Goal: Navigation & Orientation: Find specific page/section

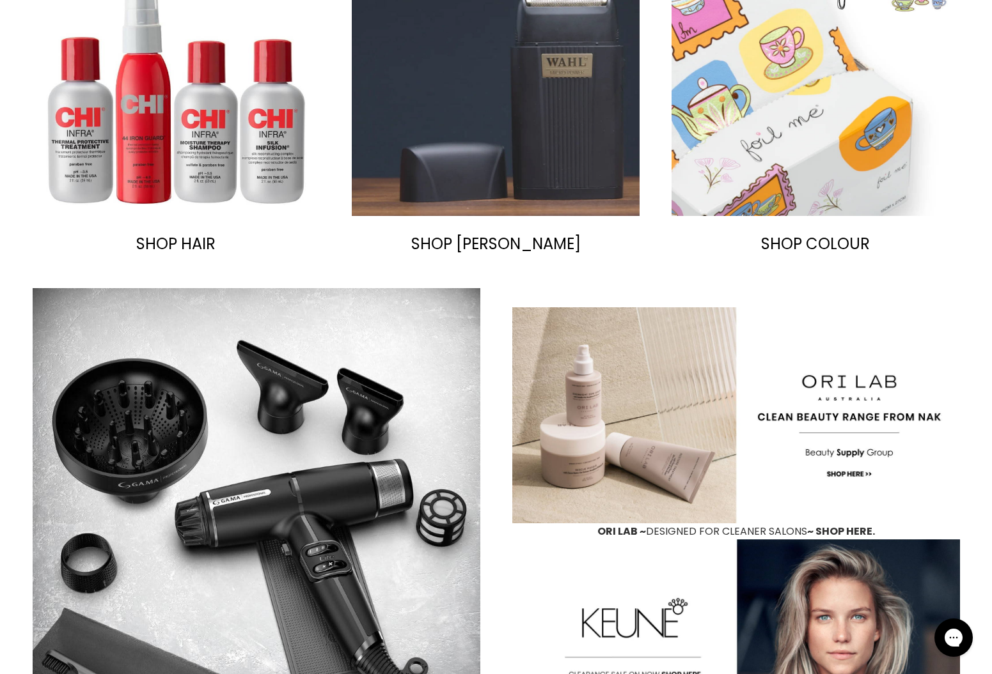
scroll to position [752, 0]
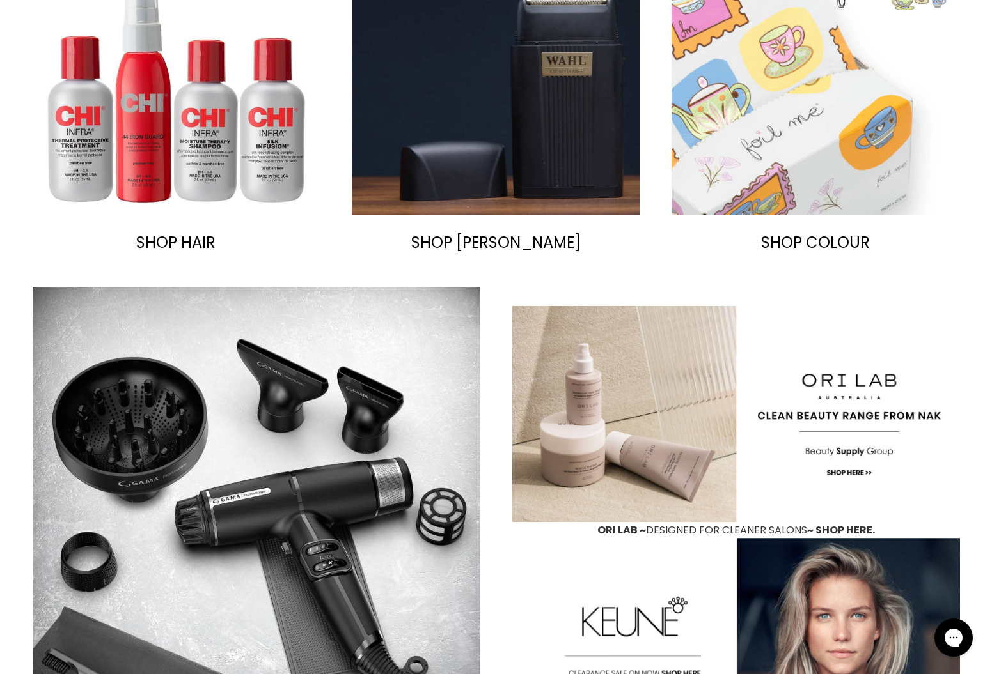
click at [784, 171] on img "Main content" at bounding box center [815, 71] width 288 height 288
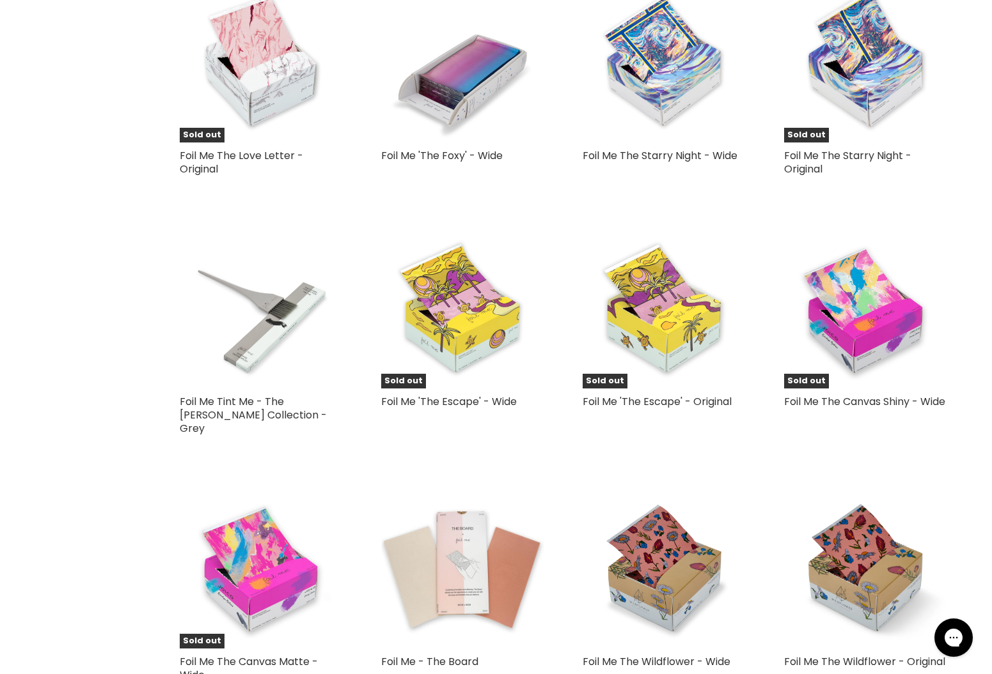
scroll to position [1701, 0]
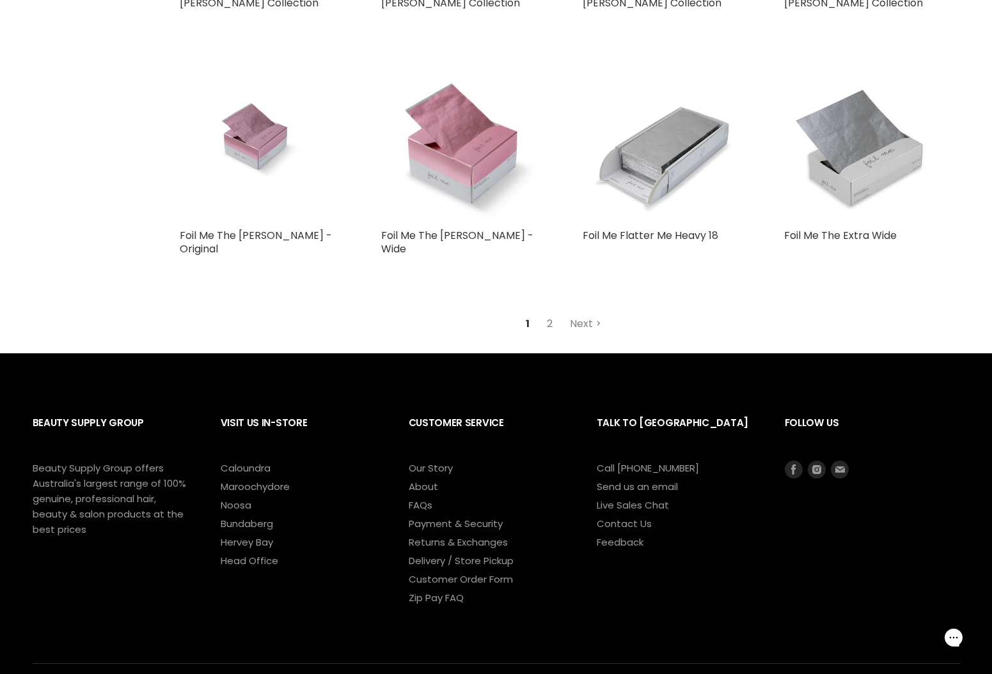
click at [552, 313] on link "2" at bounding box center [550, 324] width 20 height 23
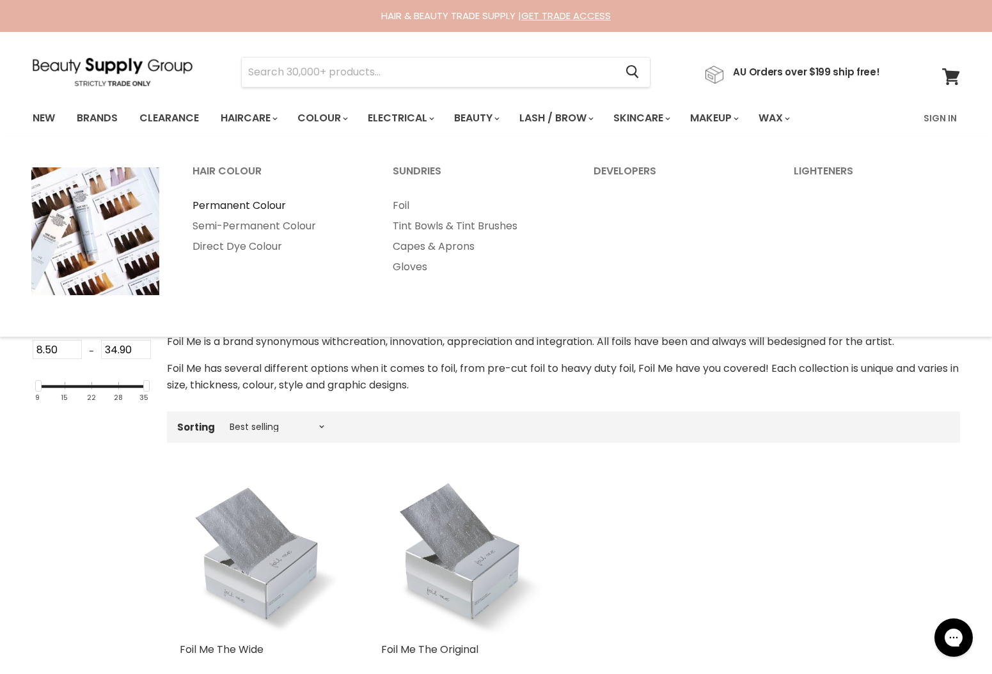
click at [245, 205] on link "Permanent Colour" at bounding box center [275, 206] width 198 height 20
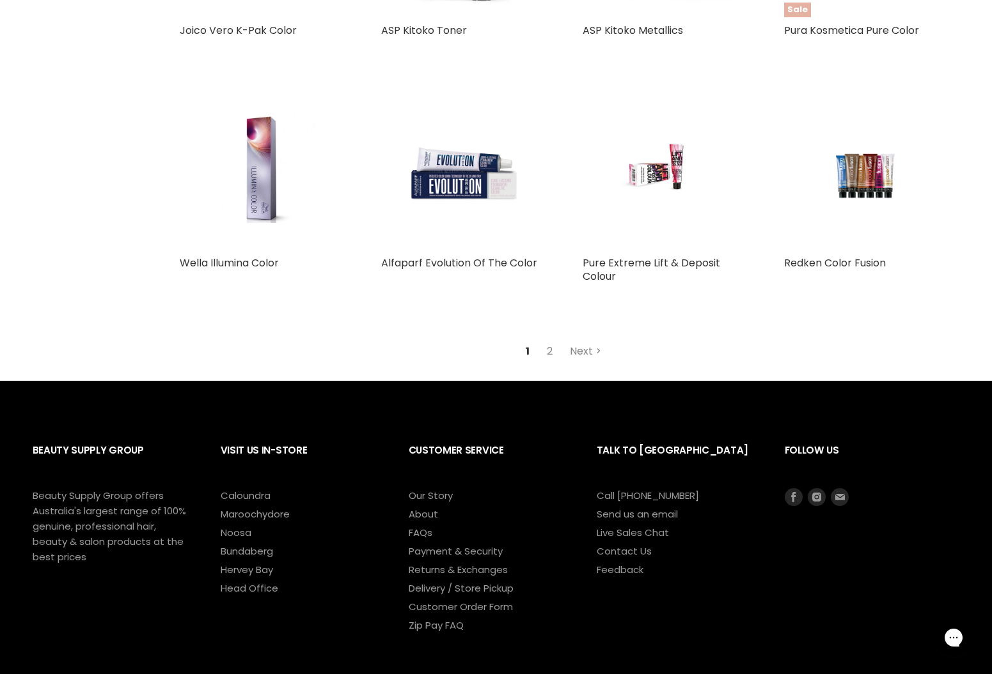
scroll to position [2934, 0]
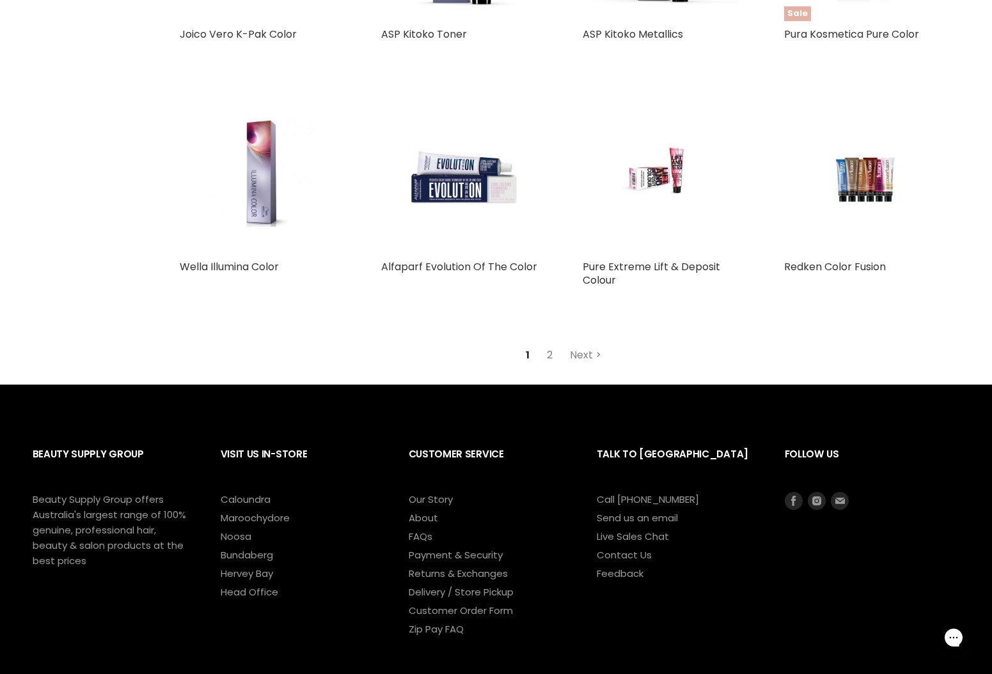
click at [547, 350] on link "2" at bounding box center [550, 355] width 20 height 23
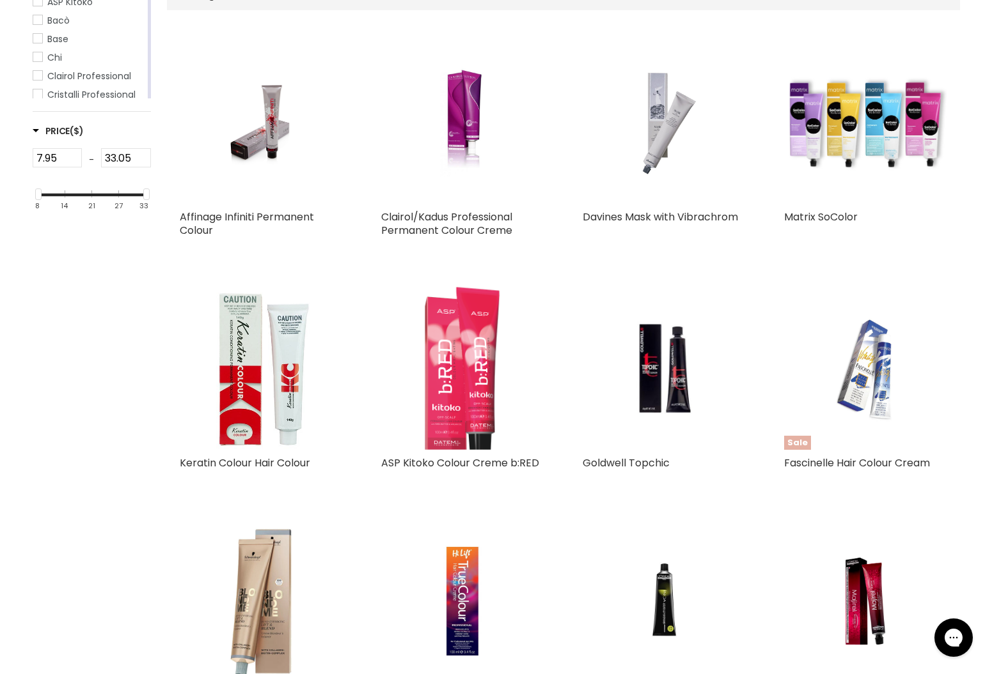
scroll to position [309, 0]
